Goal: Information Seeking & Learning: Find specific fact

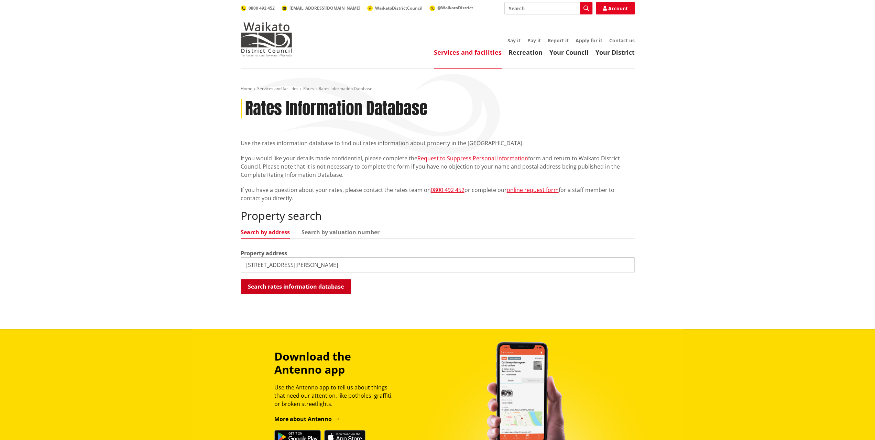
click at [295, 289] on button "Search rates information database" at bounding box center [296, 286] width 110 height 14
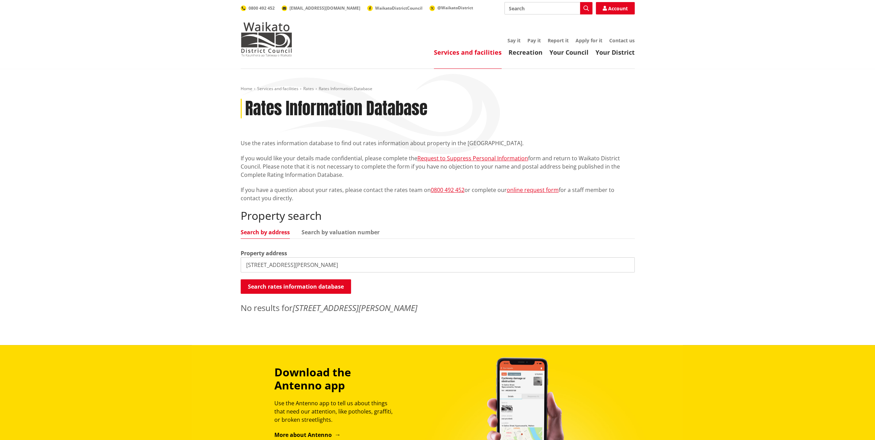
click at [316, 269] on input "[STREET_ADDRESS][PERSON_NAME]" at bounding box center [438, 264] width 394 height 15
click at [300, 265] on input "[STREET_ADDRESS][PERSON_NAME]" at bounding box center [438, 264] width 394 height 15
type input "[STREET_ADDRESS][PERSON_NAME]"
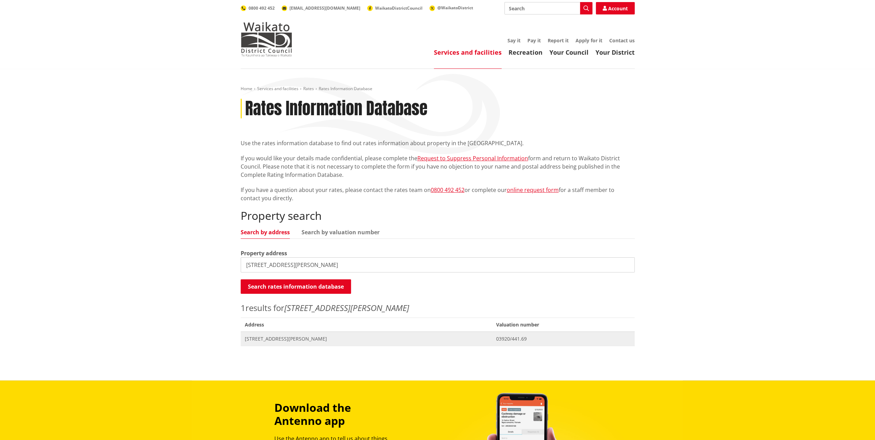
drag, startPoint x: 323, startPoint y: 329, endPoint x: 322, endPoint y: 335, distance: 6.3
click at [323, 332] on ul "Address Valuation number Address [STREET_ADDRESS][PERSON_NAME] Valuation No. 03…" at bounding box center [438, 331] width 394 height 29
click at [322, 337] on span "[STREET_ADDRESS][PERSON_NAME]" at bounding box center [366, 338] width 243 height 7
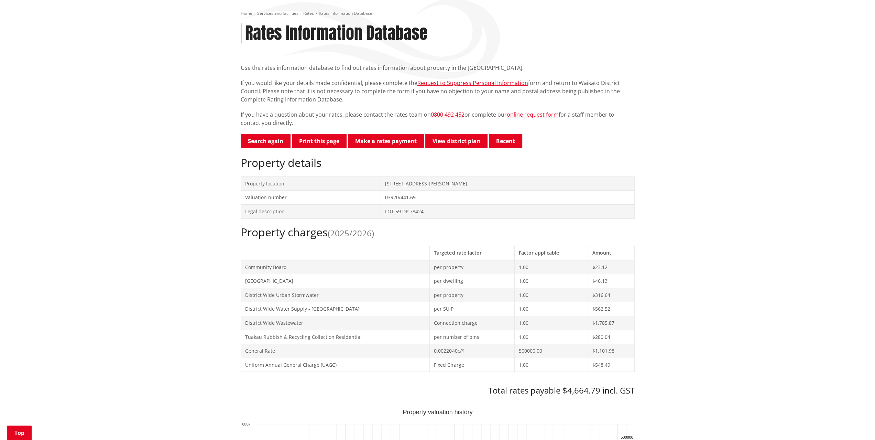
scroll to position [178, 0]
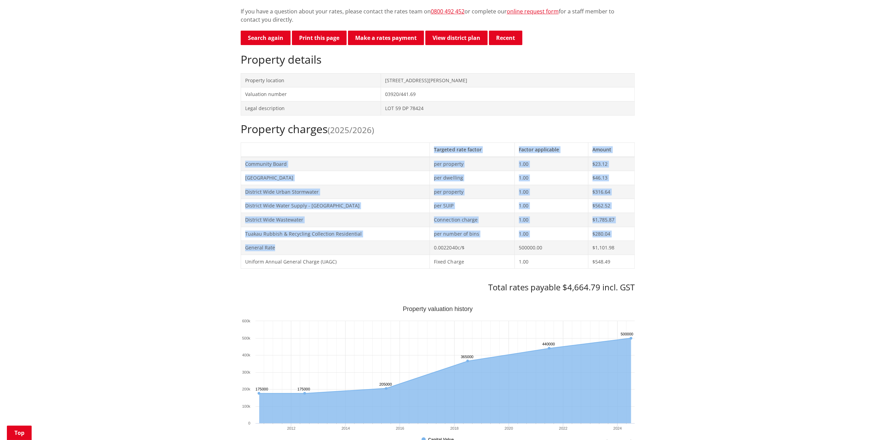
drag, startPoint x: 277, startPoint y: 243, endPoint x: 210, endPoint y: 242, distance: 66.4
click at [210, 242] on div "Home Services and facilities Rates Rates Information Database Rates Information…" at bounding box center [437, 372] width 875 height 964
click at [279, 247] on td "General Rate" at bounding box center [335, 248] width 189 height 14
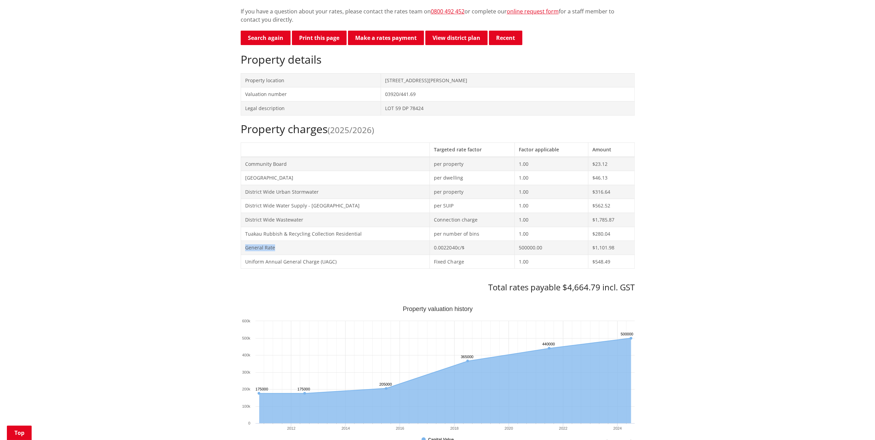
drag, startPoint x: 268, startPoint y: 247, endPoint x: 244, endPoint y: 249, distance: 24.5
click at [244, 249] on td "General Rate" at bounding box center [335, 248] width 189 height 14
copy td "General Rate"
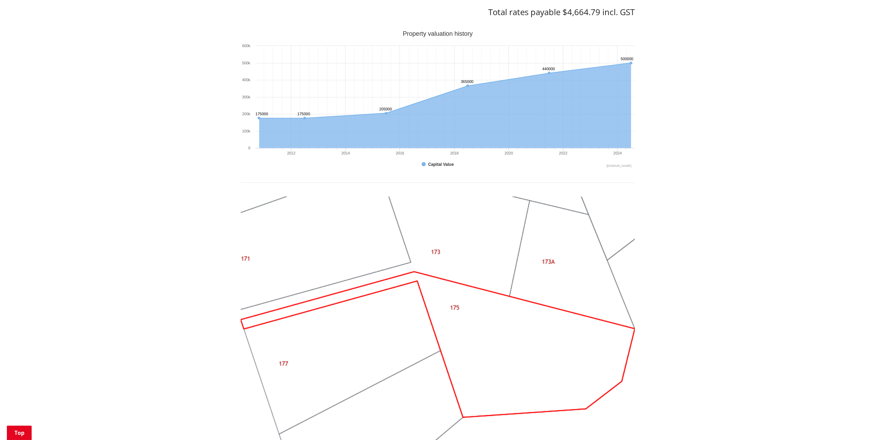
scroll to position [316, 0]
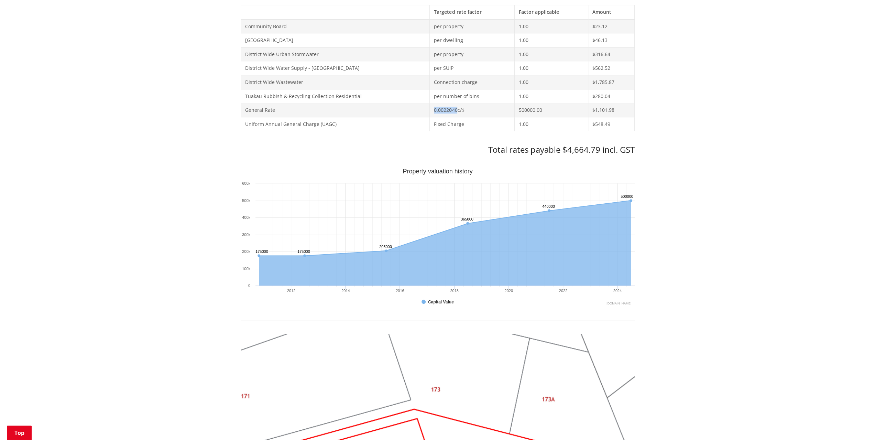
drag, startPoint x: 455, startPoint y: 108, endPoint x: 432, endPoint y: 110, distance: 22.8
click at [432, 110] on td "0.0022040c/$" at bounding box center [472, 110] width 85 height 14
copy td "0.0022040"
